Goal: Submit feedback/report problem

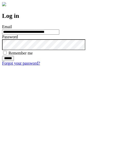
click at [14, 61] on input "******" at bounding box center [8, 58] width 12 height 5
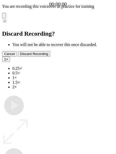
type input "**********"
